Goal: Communication & Community: Answer question/provide support

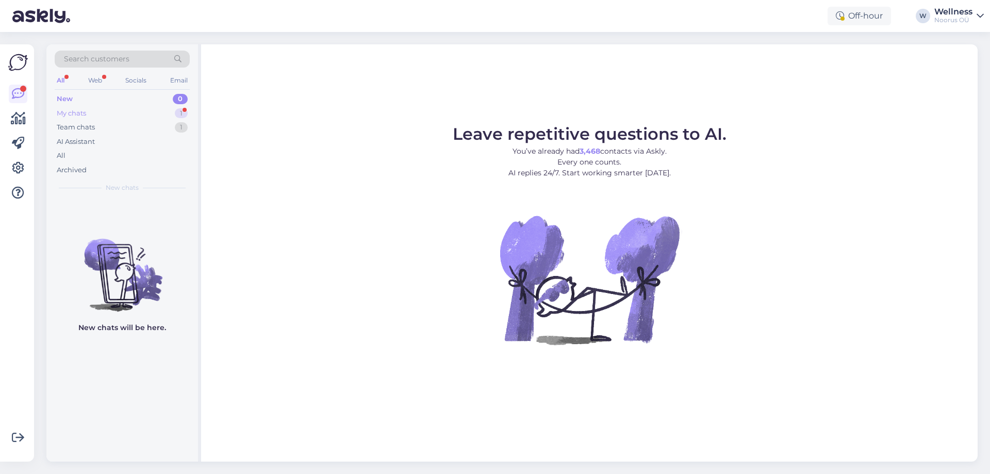
click at [117, 118] on div "My chats 1" at bounding box center [122, 113] width 135 height 14
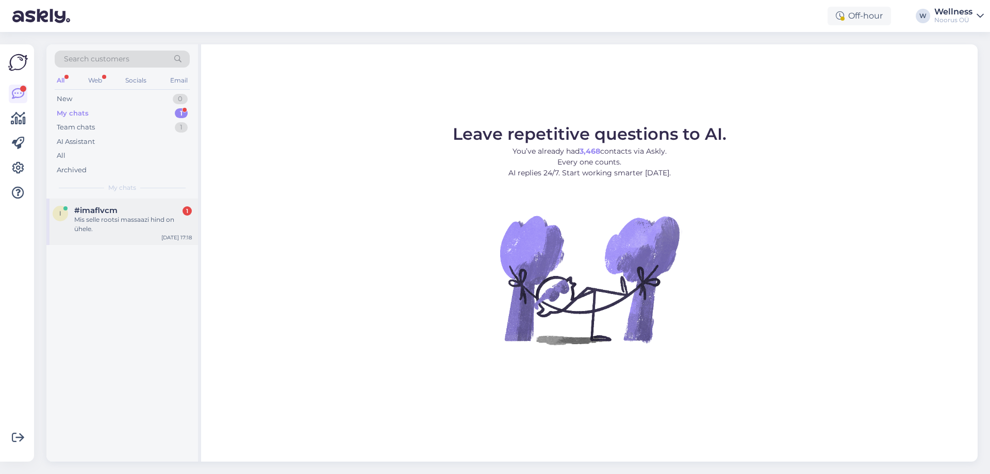
click at [112, 221] on div "Mis selle rootsi massaazi hind on ühele." at bounding box center [133, 224] width 118 height 19
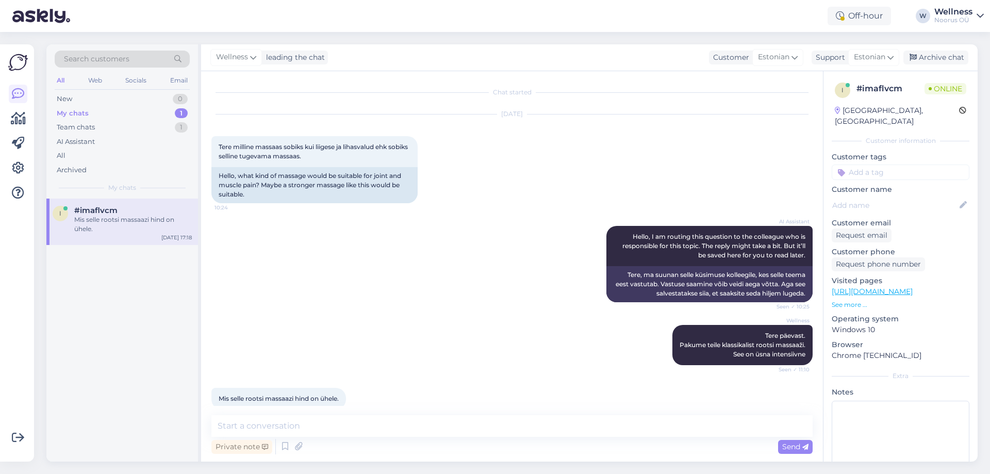
scroll to position [15, 0]
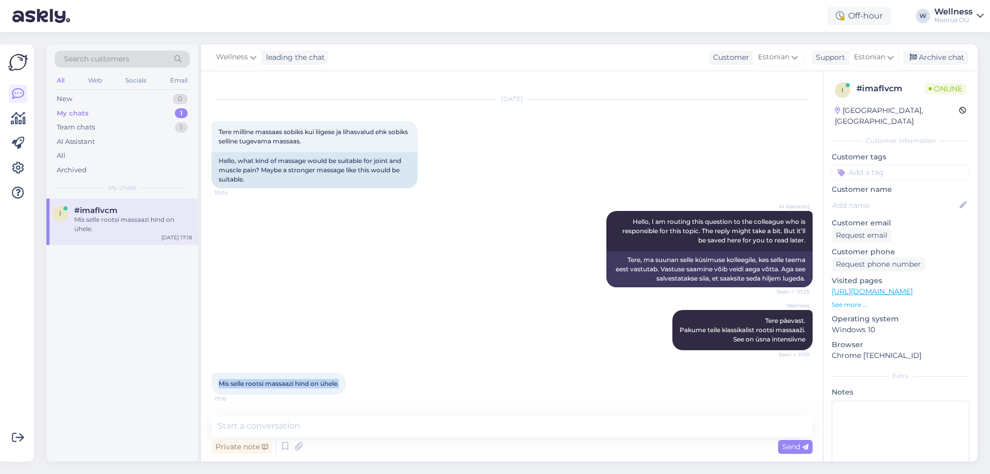
drag, startPoint x: 347, startPoint y: 385, endPoint x: 218, endPoint y: 381, distance: 129.4
click at [218, 381] on div "Mis selle rootsi massaazi hind on ühele. 17:18" at bounding box center [278, 384] width 135 height 22
copy span "Mis selle rootsi massaazi hind on ühele."
click at [357, 426] on textarea at bounding box center [511, 426] width 601 height 22
paste textarea "Tere päevast. 60 minutit 65 € 45 minutit 55 €"
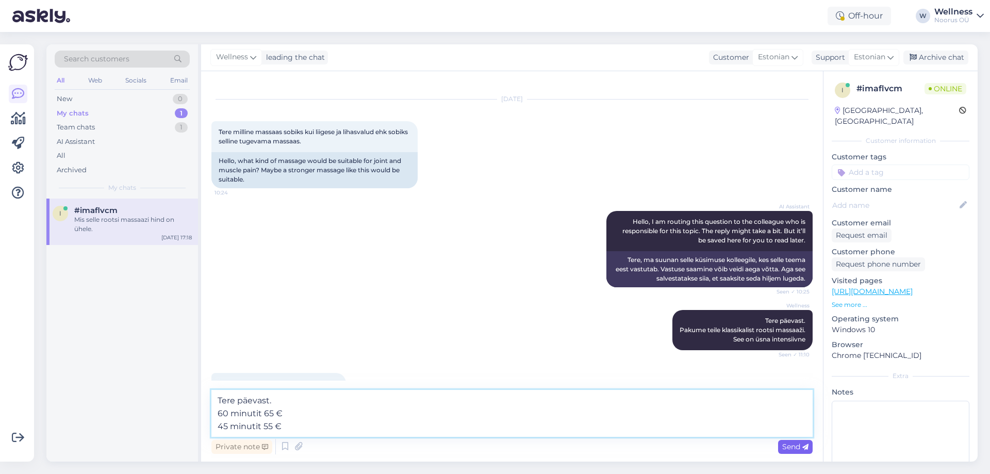
type textarea "Tere päevast. 60 minutit 65 € 45 minutit 55 €"
click at [791, 449] on span "Send" at bounding box center [795, 446] width 26 height 9
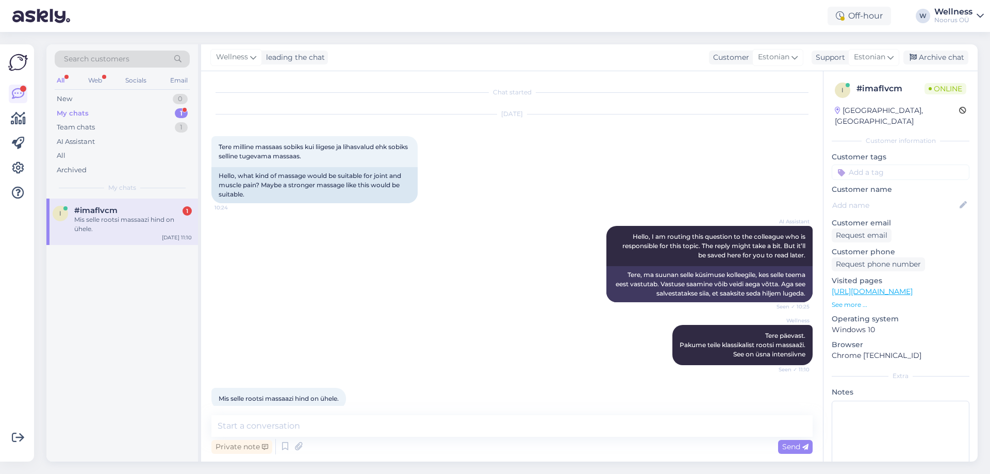
scroll to position [15, 0]
